Goal: Task Accomplishment & Management: Use online tool/utility

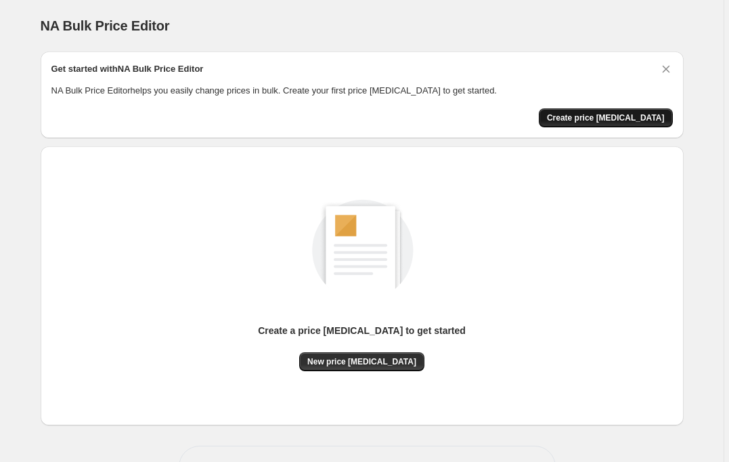
click at [608, 114] on span "Create price change job" at bounding box center [606, 117] width 118 height 11
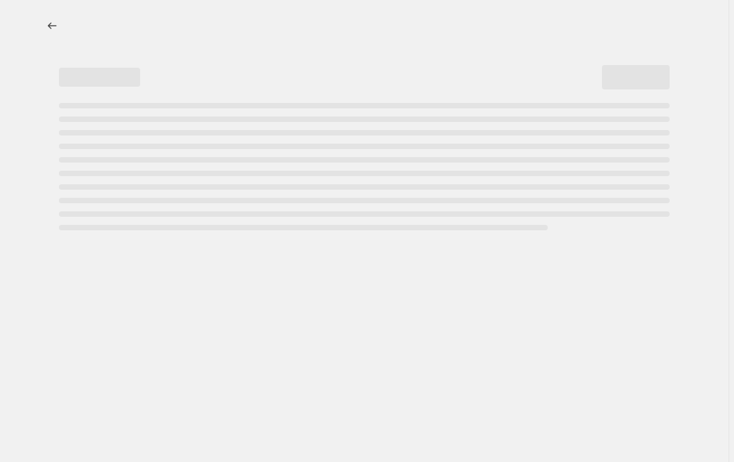
select select "percentage"
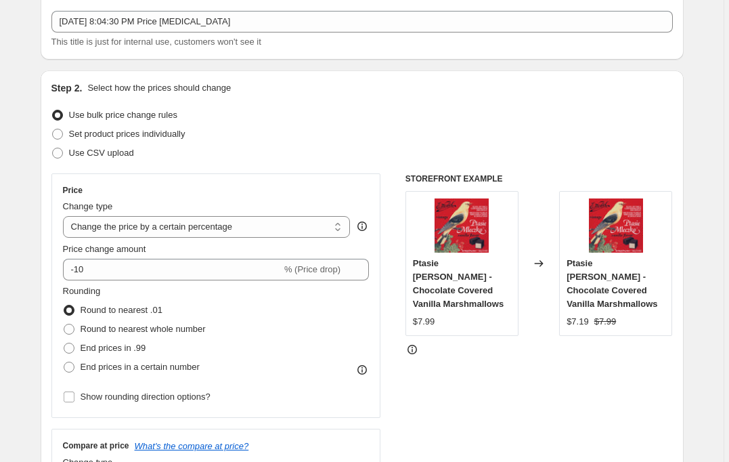
scroll to position [79, 0]
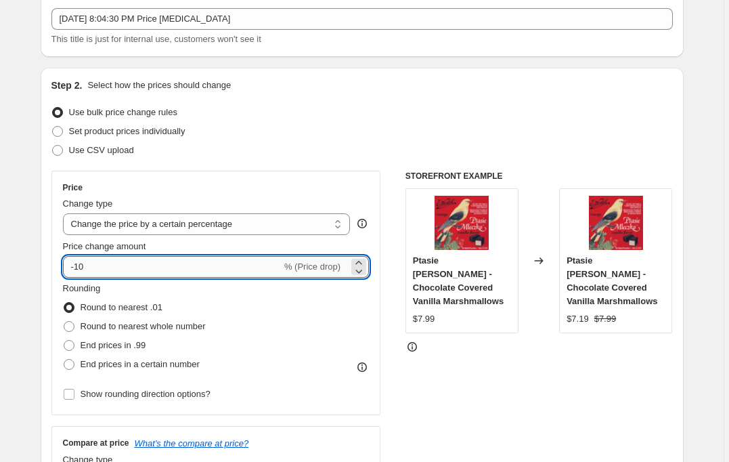
click at [99, 265] on input "-10" at bounding box center [172, 267] width 219 height 22
click at [362, 262] on icon at bounding box center [358, 262] width 6 height 3
type input "-9"
click at [89, 271] on input "-9" at bounding box center [172, 267] width 219 height 22
drag, startPoint x: 83, startPoint y: 265, endPoint x: 66, endPoint y: 265, distance: 16.9
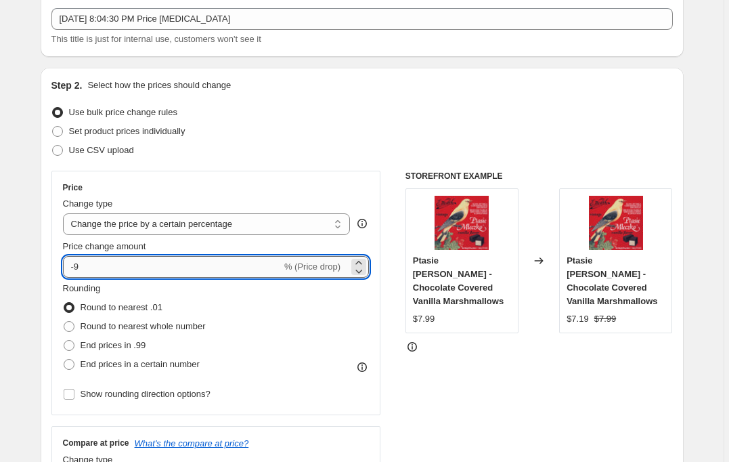
click at [66, 265] on input "-9" at bounding box center [172, 267] width 219 height 22
type input "0"
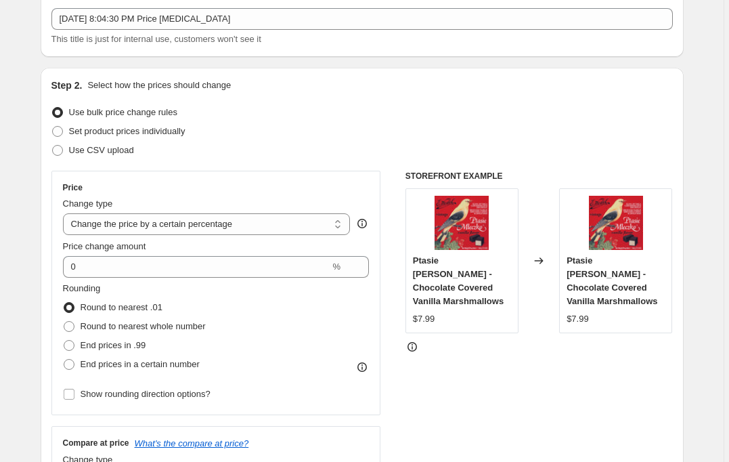
click at [392, 292] on div "Price Change type Change the price to a certain amount Change the price by a ce…" at bounding box center [362, 337] width 622 height 332
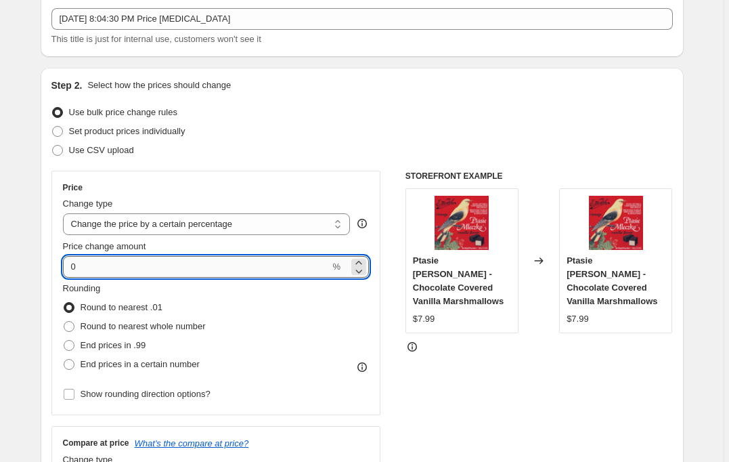
click at [135, 267] on input "0" at bounding box center [196, 267] width 267 height 22
click at [394, 305] on div "Price Change type Change the price to a certain amount Change the price by a ce…" at bounding box center [362, 337] width 622 height 332
drag, startPoint x: 84, startPoint y: 269, endPoint x: 70, endPoint y: 267, distance: 13.7
click at [70, 267] on input "15" at bounding box center [164, 267] width 203 height 22
type input "10"
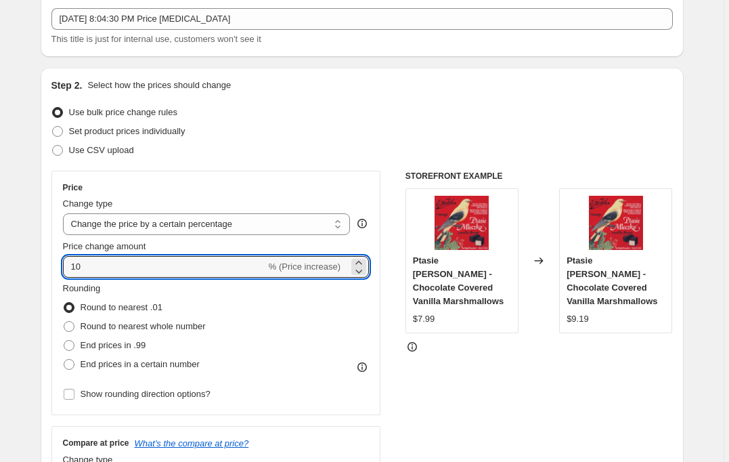
click at [396, 296] on div "Price Change type Change the price to a certain amount Change the price by a ce…" at bounding box center [362, 337] width 622 height 332
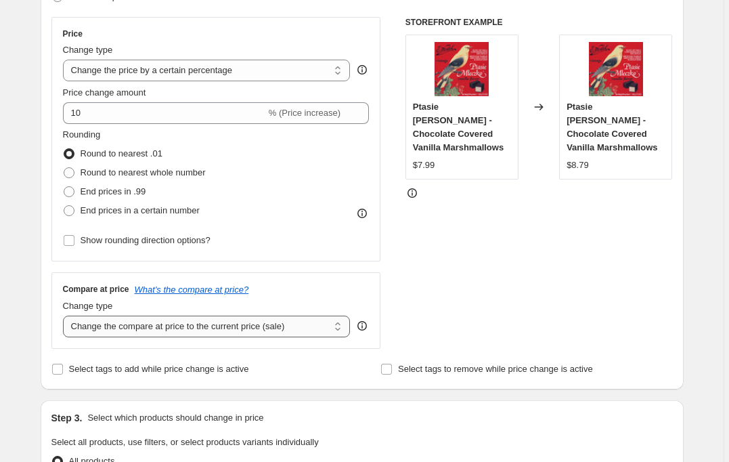
scroll to position [235, 0]
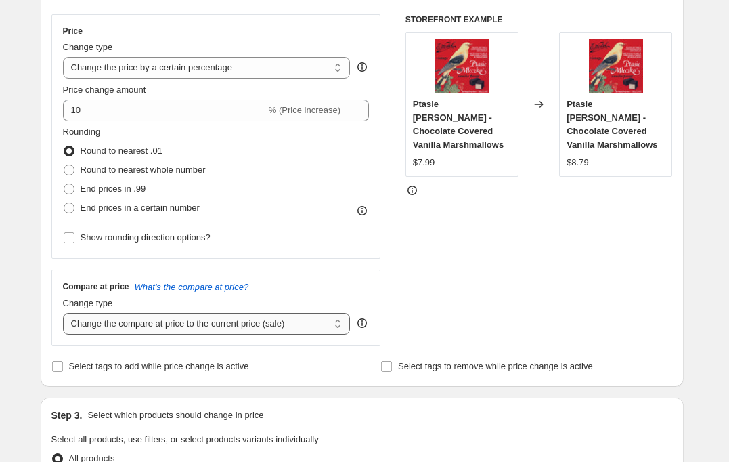
select select "remove"
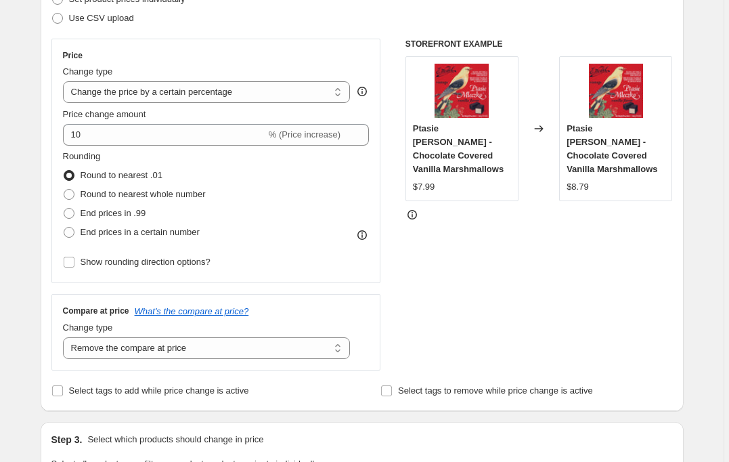
scroll to position [180, 0]
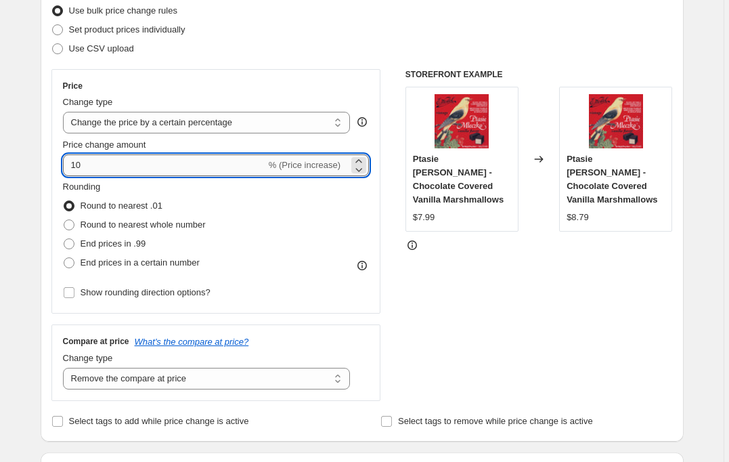
drag, startPoint x: 87, startPoint y: 165, endPoint x: 79, endPoint y: 164, distance: 8.9
click at [79, 164] on input "10" at bounding box center [164, 165] width 203 height 22
type input "13"
click at [407, 299] on div "Price Change type Change the price to a certain amount Change the price by a ce…" at bounding box center [362, 235] width 622 height 332
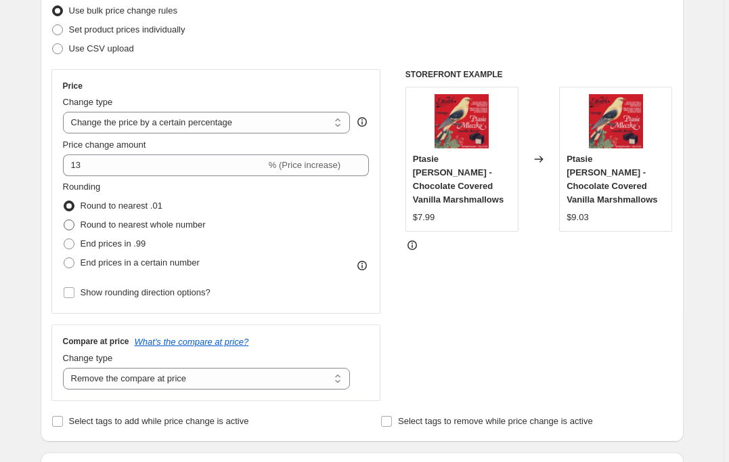
click at [72, 225] on span at bounding box center [69, 224] width 11 height 11
click at [64, 220] on input "Round to nearest whole number" at bounding box center [64, 219] width 1 height 1
radio input "true"
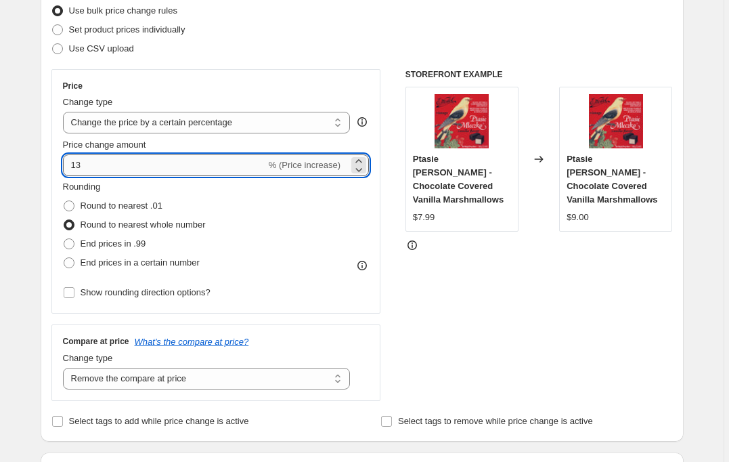
click at [79, 166] on input "13" at bounding box center [164, 165] width 203 height 22
type input "12"
click at [404, 292] on div "Price Change type Change the price to a certain amount Change the price by a ce…" at bounding box center [362, 235] width 622 height 332
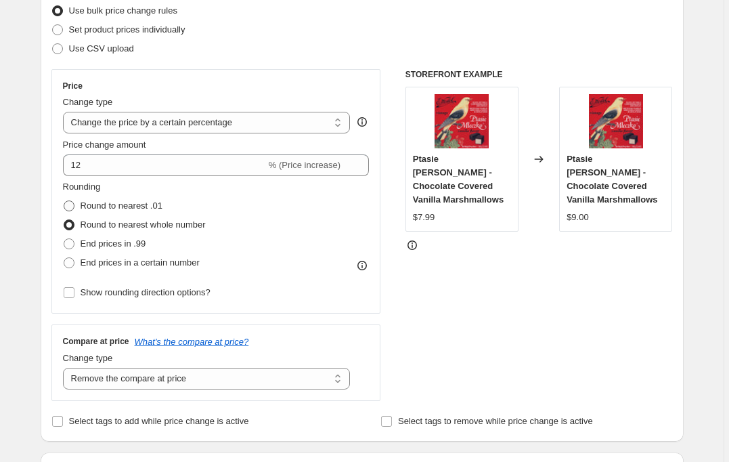
click at [69, 206] on span at bounding box center [69, 205] width 11 height 11
click at [64, 201] on input "Round to nearest .01" at bounding box center [64, 200] width 1 height 1
radio input "true"
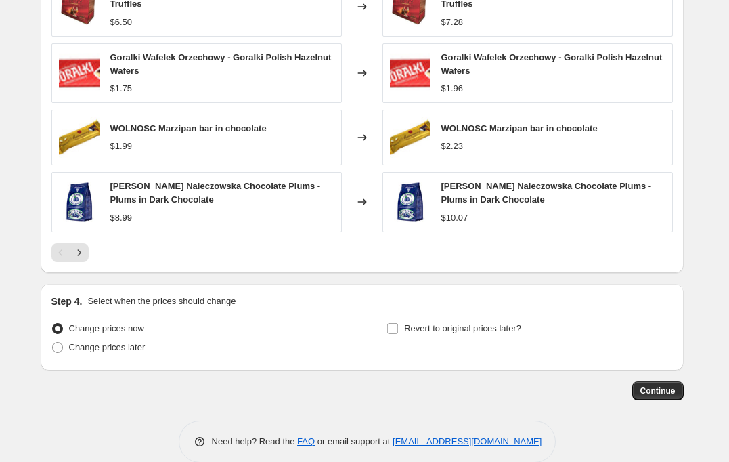
scroll to position [891, 0]
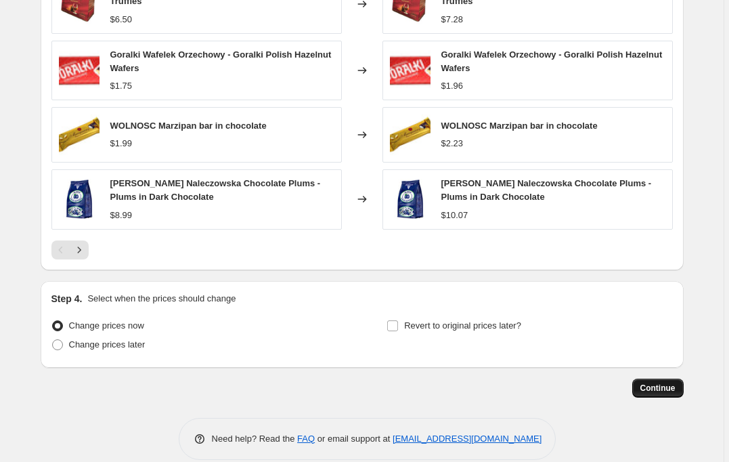
click at [649, 389] on span "Continue" at bounding box center [658, 388] width 35 height 11
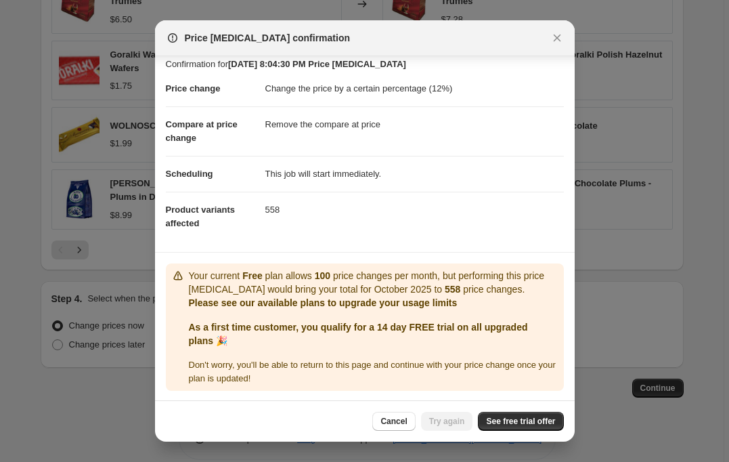
scroll to position [11, 0]
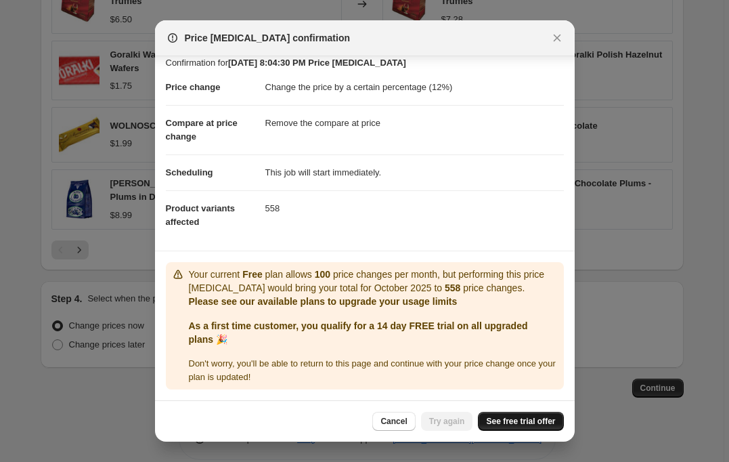
click at [509, 421] on span "See free trial offer" at bounding box center [520, 421] width 69 height 11
click at [397, 420] on span "Cancel" at bounding box center [394, 421] width 26 height 11
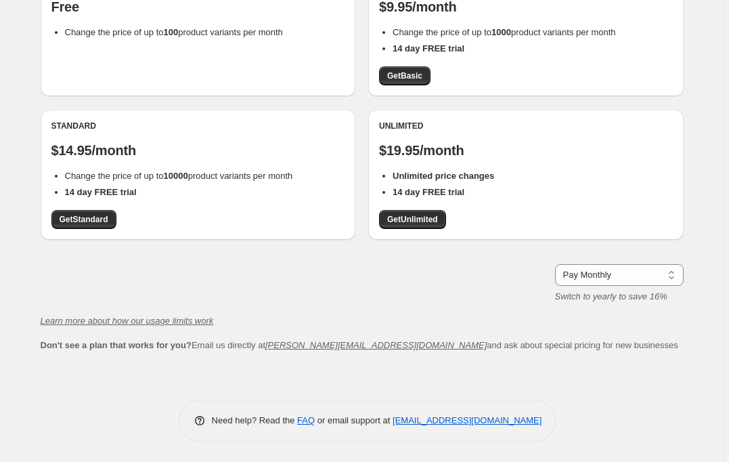
scroll to position [24, 0]
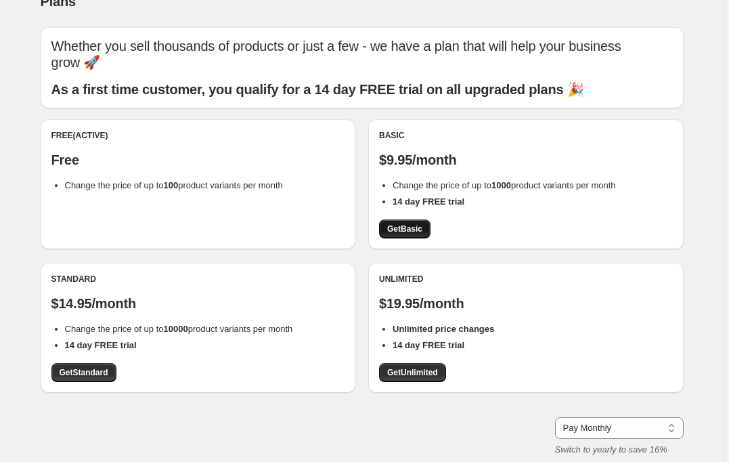
click at [420, 227] on span "Get Basic" at bounding box center [404, 228] width 35 height 11
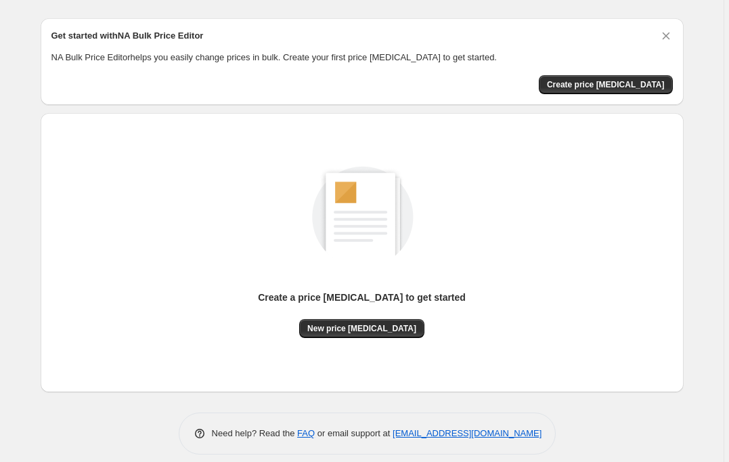
scroll to position [45, 0]
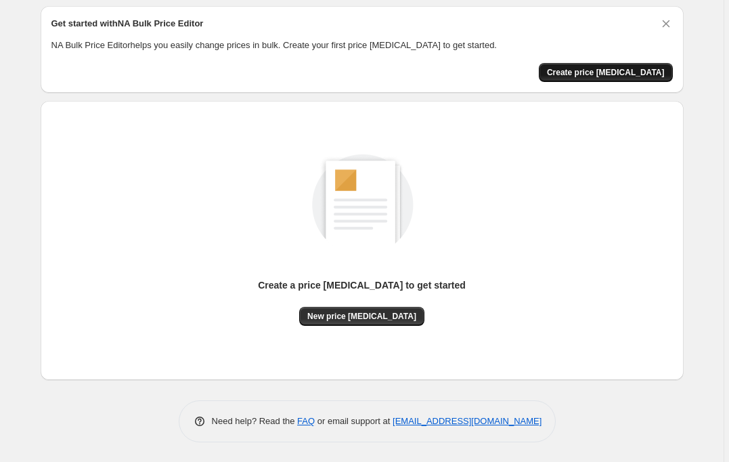
click at [584, 71] on span "Create price [MEDICAL_DATA]" at bounding box center [606, 72] width 118 height 11
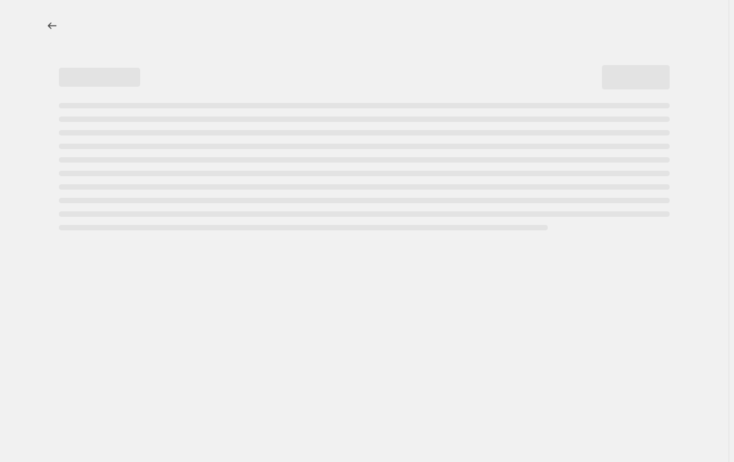
select select "percentage"
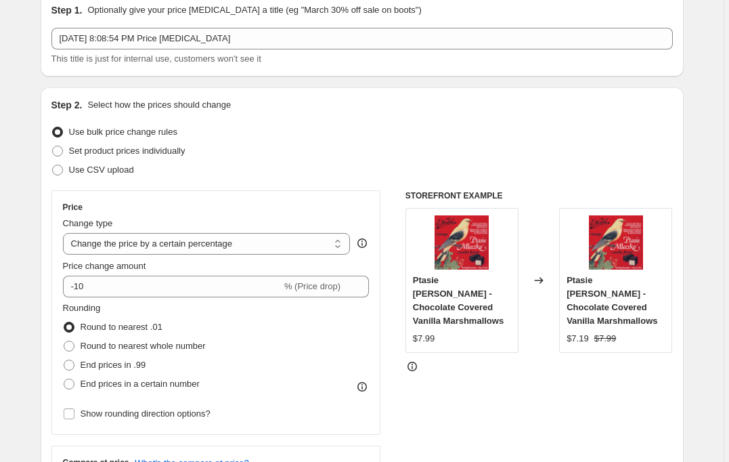
scroll to position [95, 0]
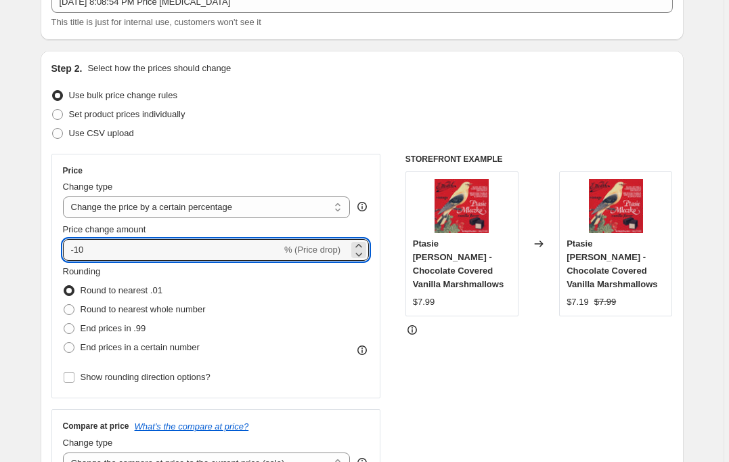
drag, startPoint x: 102, startPoint y: 251, endPoint x: 62, endPoint y: 246, distance: 39.6
click at [62, 246] on div "Price Change type Change the price to a certain amount Change the price by a ce…" at bounding box center [216, 276] width 330 height 244
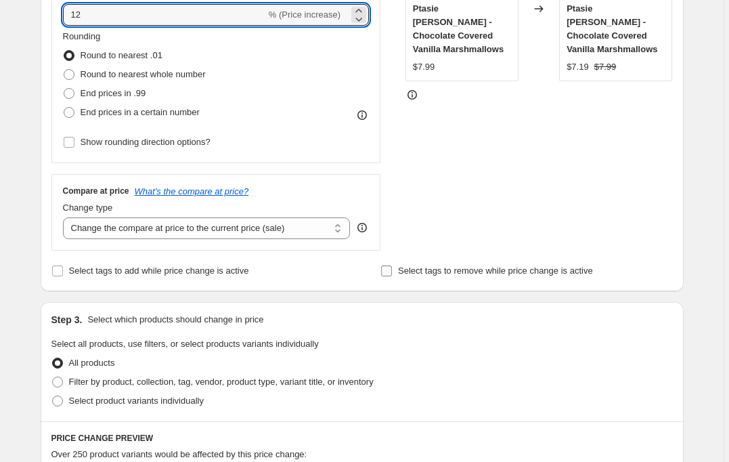
scroll to position [333, 0]
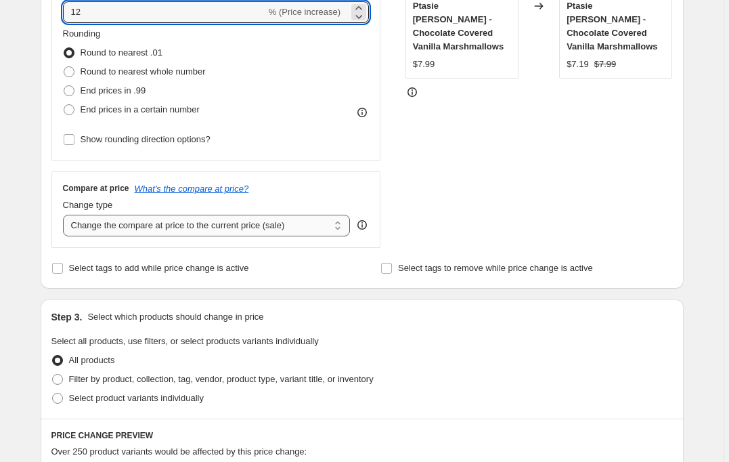
type input "12"
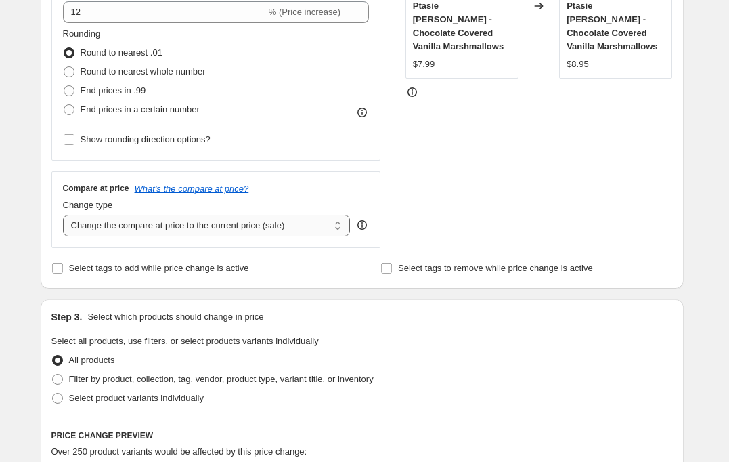
select select "remove"
click at [425, 202] on div "STOREFRONT EXAMPLE Ptasie Mleczko - Chocolate Covered Vanilla Marshmallows $7.9…" at bounding box center [539, 82] width 267 height 332
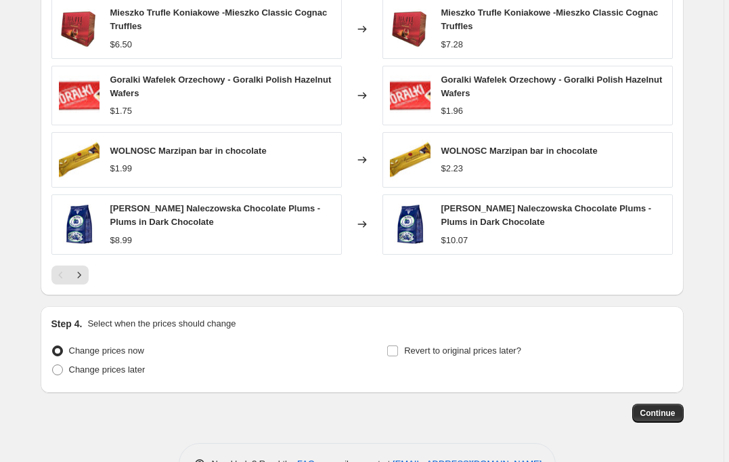
scroll to position [909, 0]
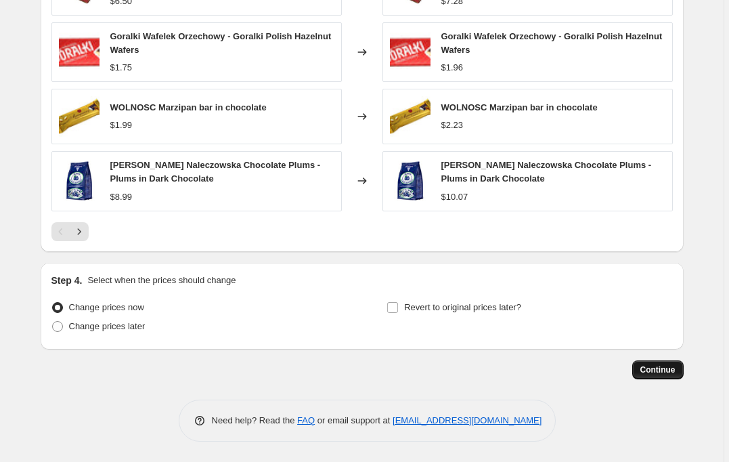
click at [651, 368] on span "Continue" at bounding box center [658, 369] width 35 height 11
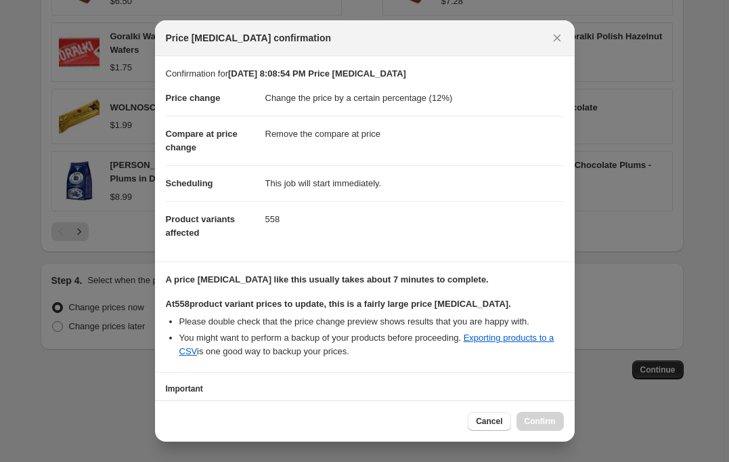
click at [702, 87] on div at bounding box center [364, 231] width 729 height 462
